Goal: Information Seeking & Learning: Learn about a topic

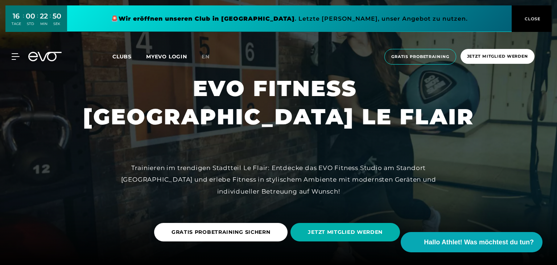
click at [527, 17] on span "CLOSE" at bounding box center [532, 19] width 18 height 7
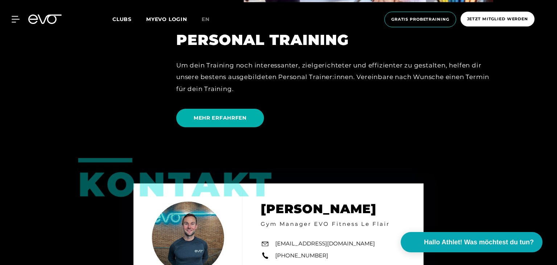
scroll to position [1723, 0]
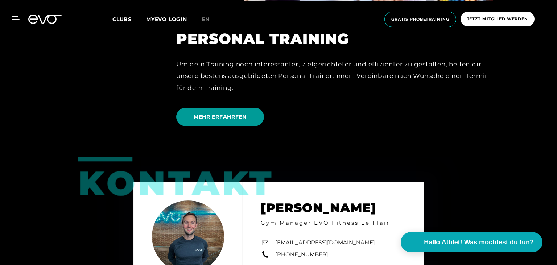
click at [218, 117] on span "MEHR ERFAHRFEN" at bounding box center [220, 117] width 53 height 8
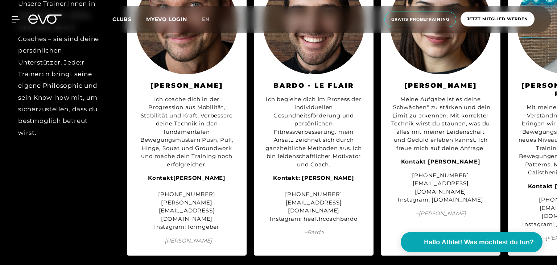
scroll to position [2067, 0]
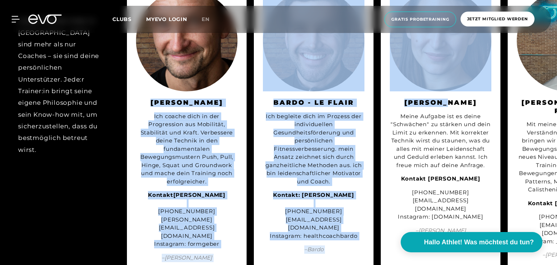
drag, startPoint x: 436, startPoint y: 153, endPoint x: 134, endPoint y: 156, distance: 302.3
click at [381, 156] on div "[PERSON_NAME] Meine Aufgabe ist es deine "Schwächen" zu stärken und dein Limit …" at bounding box center [441, 126] width 120 height 294
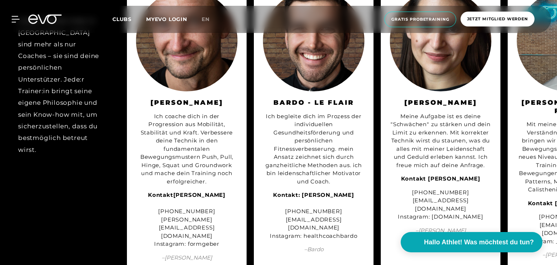
click at [41, 164] on div "Unsere Trainer:innen in [GEOGRAPHIC_DATA] sind mehr als nur Coaches – sie sind …" at bounding box center [59, 85] width 83 height 158
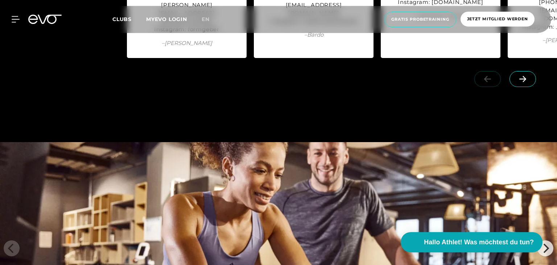
scroll to position [2258, 0]
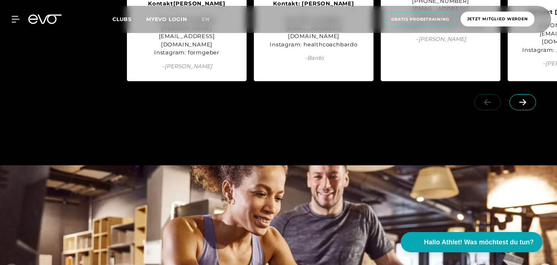
click at [525, 105] on icon at bounding box center [522, 102] width 7 height 6
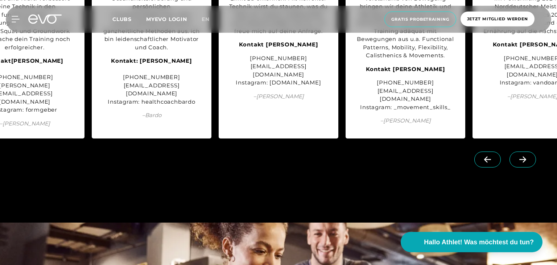
scroll to position [2220, 0]
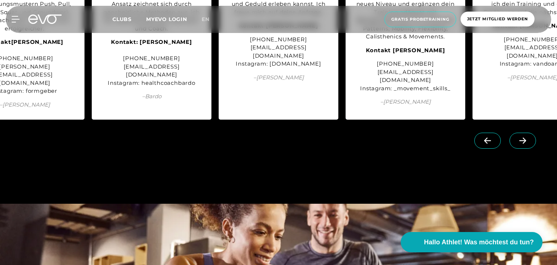
click at [529, 149] on span at bounding box center [522, 141] width 26 height 16
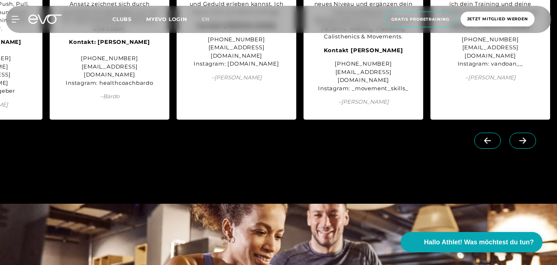
click at [529, 149] on span at bounding box center [522, 141] width 26 height 16
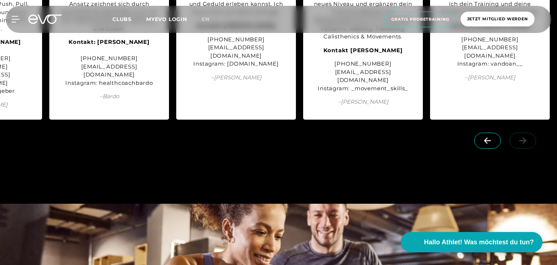
click at [529, 140] on link at bounding box center [523, 136] width 29 height 7
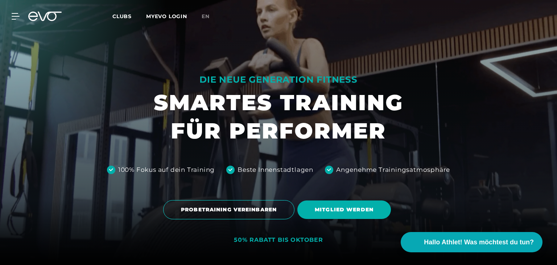
click at [118, 13] on div "Clubs MYEVO LOGIN" at bounding box center [156, 16] width 89 height 8
click at [125, 15] on span "Clubs" at bounding box center [121, 16] width 19 height 7
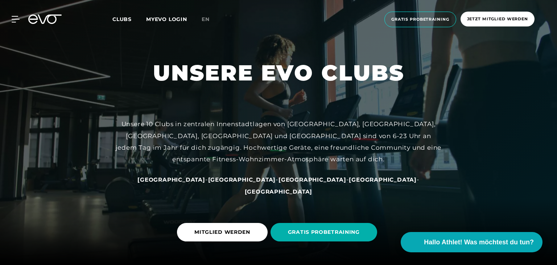
click at [278, 183] on span "[GEOGRAPHIC_DATA]" at bounding box center [312, 179] width 68 height 7
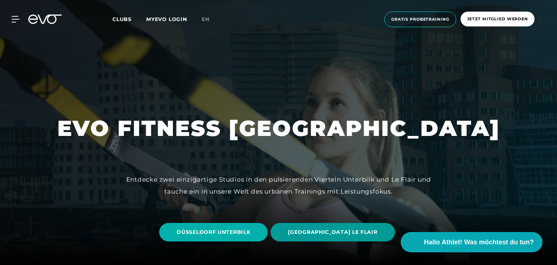
click at [321, 231] on span "[GEOGRAPHIC_DATA] LE FLAIR" at bounding box center [332, 232] width 89 height 8
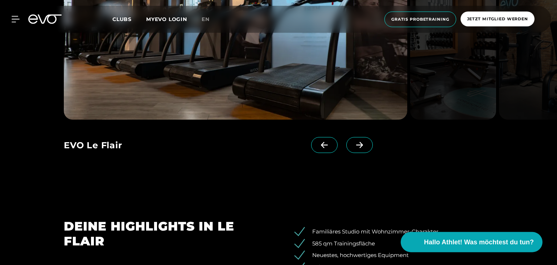
scroll to position [727, 0]
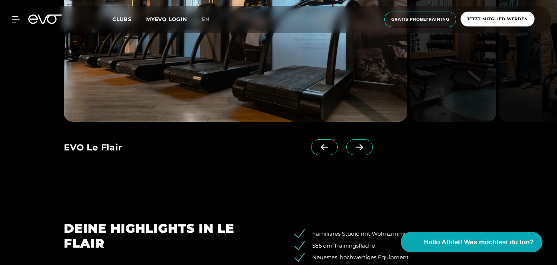
click at [366, 147] on icon at bounding box center [359, 147] width 13 height 7
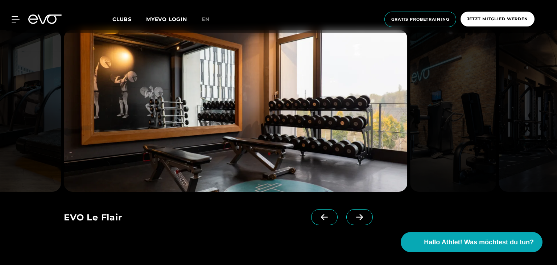
scroll to position [651, 0]
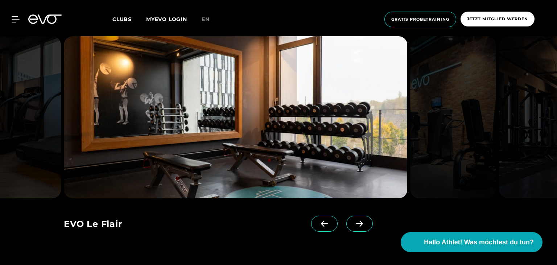
click at [361, 222] on icon at bounding box center [359, 224] width 7 height 6
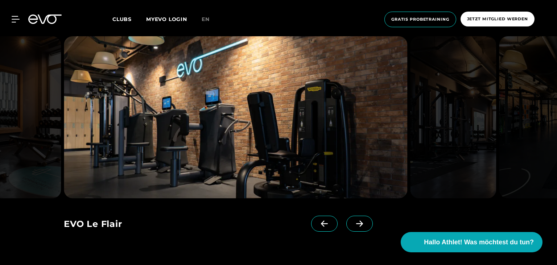
click at [361, 224] on icon at bounding box center [359, 224] width 7 height 6
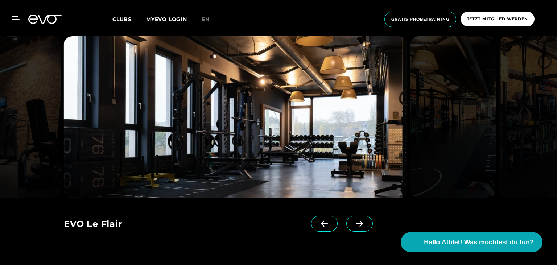
click at [361, 224] on icon at bounding box center [359, 224] width 7 height 6
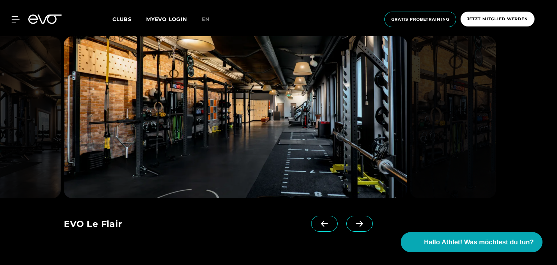
click at [361, 224] on icon at bounding box center [359, 224] width 7 height 6
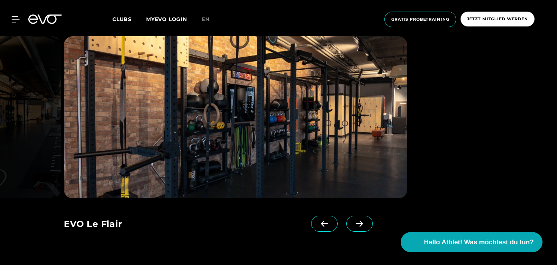
click at [361, 224] on icon at bounding box center [359, 224] width 7 height 6
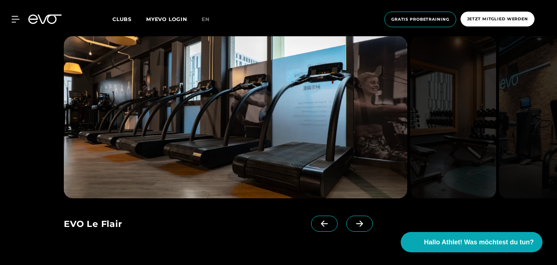
click at [361, 224] on icon at bounding box center [359, 224] width 7 height 6
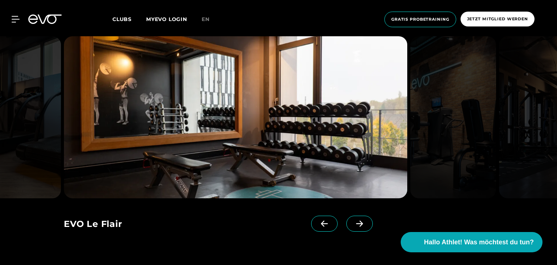
click at [361, 224] on icon at bounding box center [359, 224] width 7 height 6
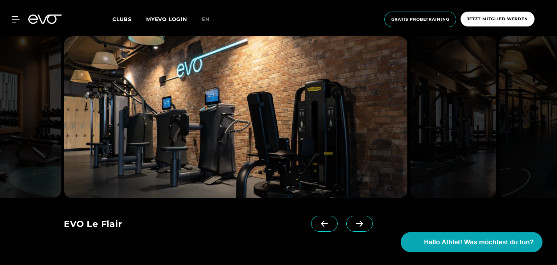
click at [17, 18] on icon at bounding box center [16, 19] width 8 height 7
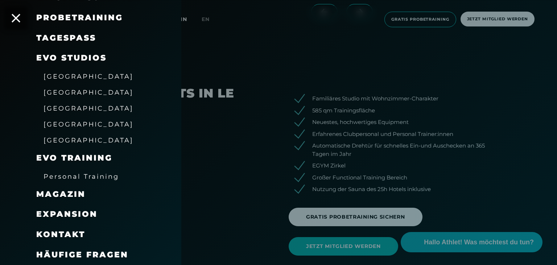
scroll to position [880, 0]
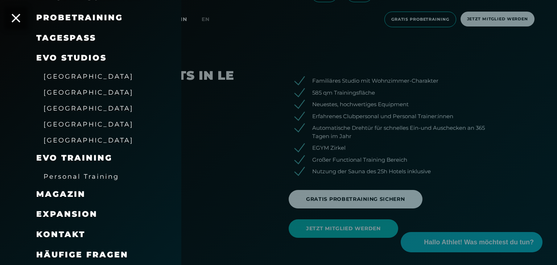
click at [96, 175] on span "Personal Training" at bounding box center [81, 177] width 75 height 8
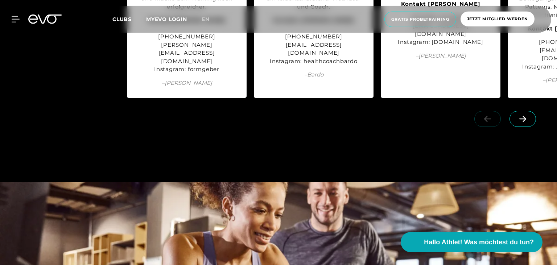
scroll to position [2258, 0]
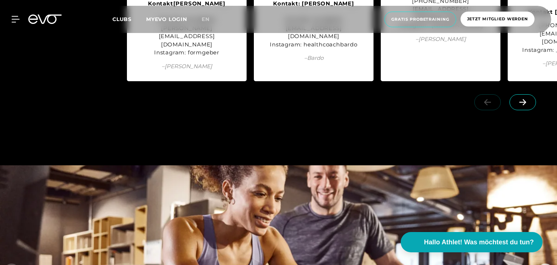
click at [522, 105] on icon at bounding box center [522, 102] width 13 height 7
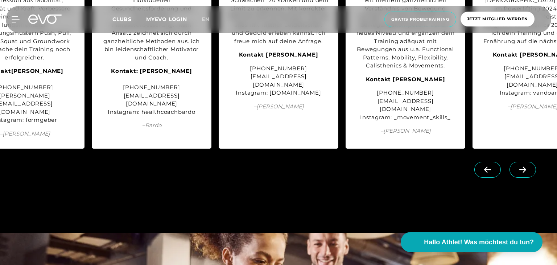
scroll to position [2220, 0]
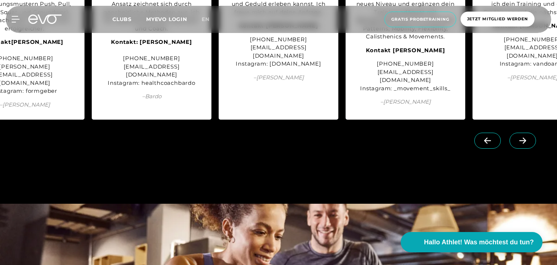
click at [525, 149] on span at bounding box center [522, 141] width 26 height 16
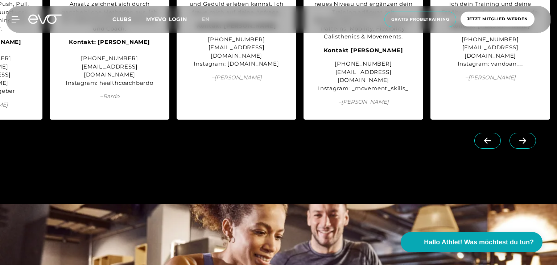
click at [525, 149] on span at bounding box center [522, 141] width 26 height 16
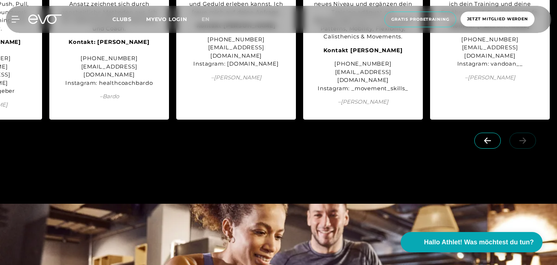
click at [525, 140] on link at bounding box center [523, 136] width 29 height 7
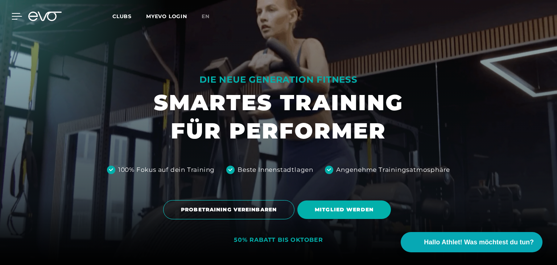
click at [16, 16] on icon at bounding box center [17, 16] width 11 height 7
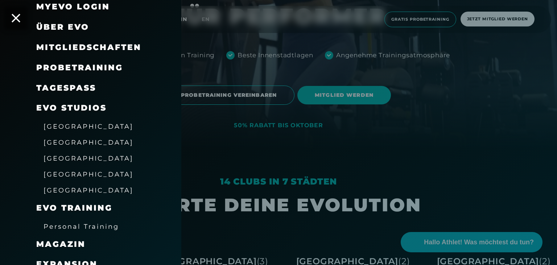
scroll to position [9, 0]
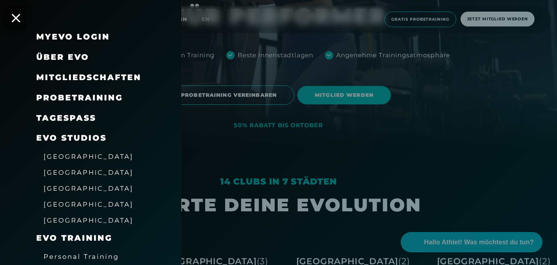
click at [63, 154] on span "[GEOGRAPHIC_DATA]" at bounding box center [89, 157] width 90 height 8
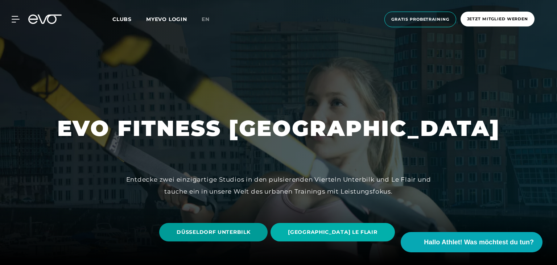
click at [235, 231] on span "DÜSSELDORF UNTERBILK" at bounding box center [214, 232] width 74 height 8
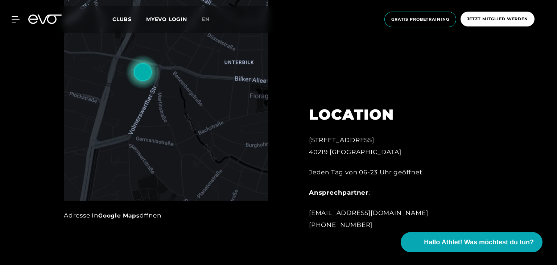
scroll to position [383, 0]
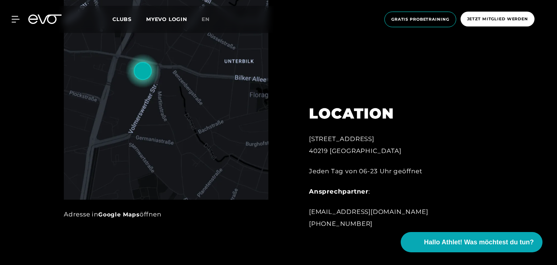
click at [124, 214] on link "Google Maps" at bounding box center [118, 214] width 41 height 7
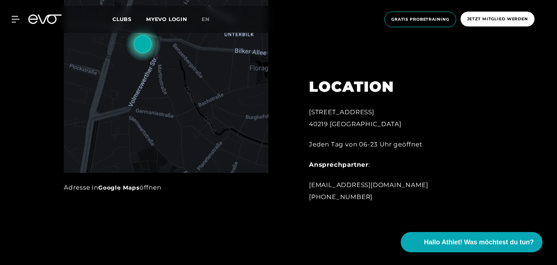
scroll to position [421, 0]
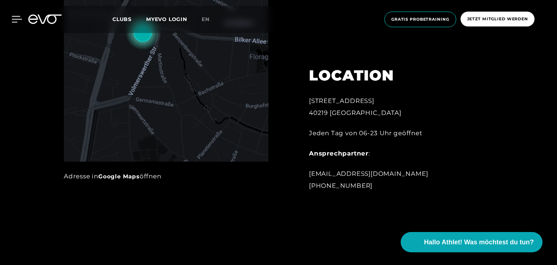
click at [16, 16] on icon at bounding box center [17, 19] width 10 height 6
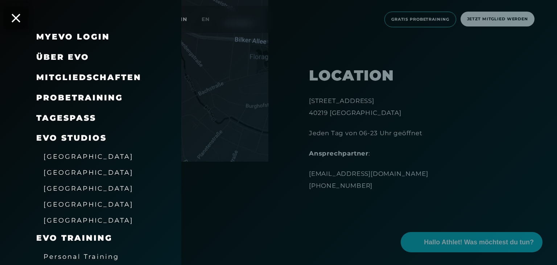
click at [69, 155] on span "[GEOGRAPHIC_DATA]" at bounding box center [89, 157] width 90 height 8
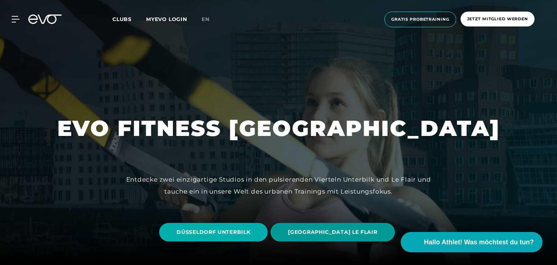
click at [347, 230] on span "[GEOGRAPHIC_DATA] LE FLAIR" at bounding box center [332, 232] width 89 height 8
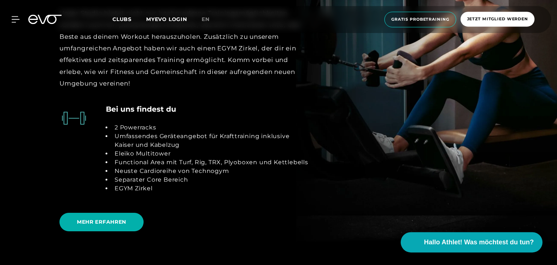
scroll to position [1301, 0]
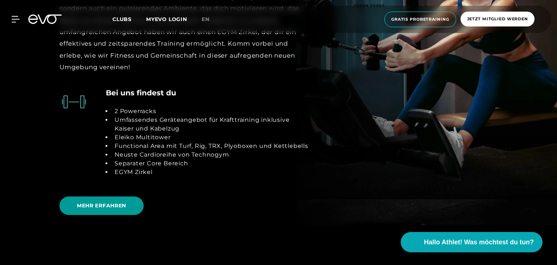
click at [116, 204] on span "MEHR ERFAHREN" at bounding box center [101, 206] width 49 height 8
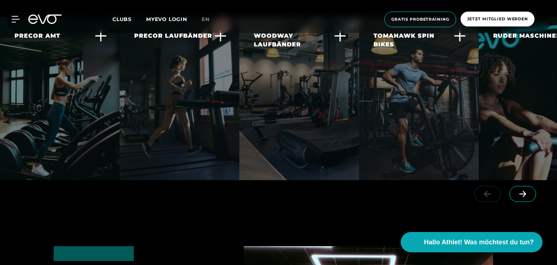
scroll to position [1340, 0]
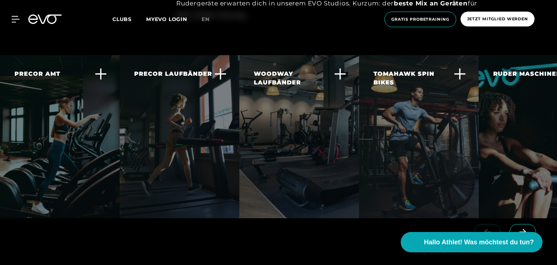
click at [522, 229] on icon at bounding box center [522, 232] width 13 height 7
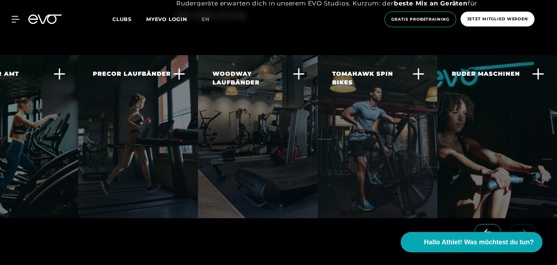
scroll to position [0, 41]
click at [522, 218] on div at bounding box center [506, 238] width 101 height 41
click at [520, 218] on div at bounding box center [506, 238] width 101 height 41
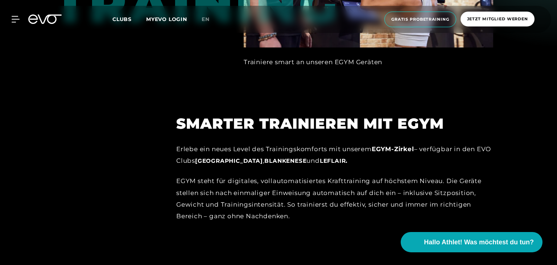
scroll to position [689, 0]
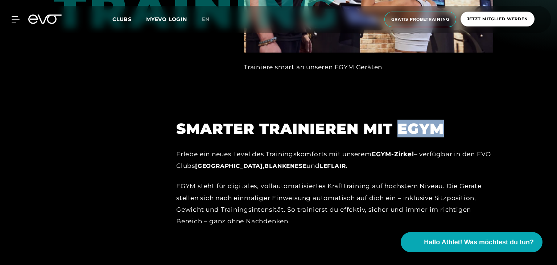
drag, startPoint x: 399, startPoint y: 103, endPoint x: 449, endPoint y: 104, distance: 50.4
click at [449, 120] on h2 "Smarter trainieren mit EGYM" at bounding box center [334, 128] width 317 height 17
click at [366, 114] on div "Smarter trainieren mit EGYM Erlebe ein neues Level des Trainingskomforts mit un…" at bounding box center [334, 163] width 337 height 145
drag, startPoint x: 364, startPoint y: 103, endPoint x: 459, endPoint y: 110, distance: 94.9
click at [459, 120] on h2 "Smarter trainieren mit EGYM" at bounding box center [334, 128] width 317 height 17
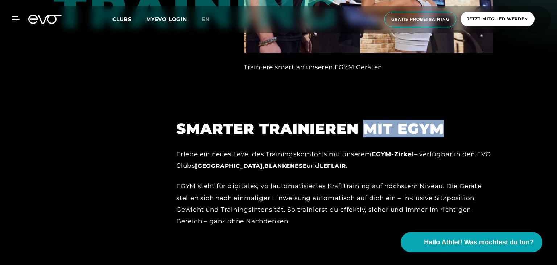
copy h2 "mit EGYM"
